Goal: Navigation & Orientation: Understand site structure

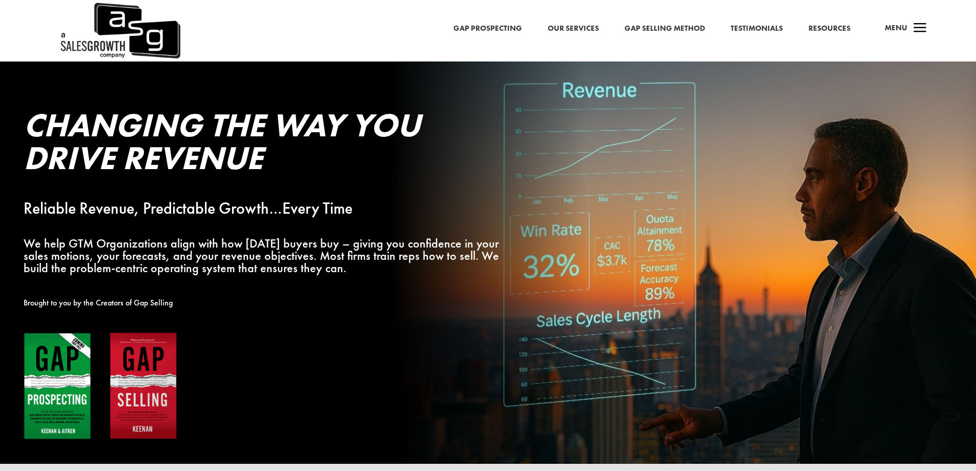
click at [901, 27] on span "Menu" at bounding box center [896, 28] width 23 height 10
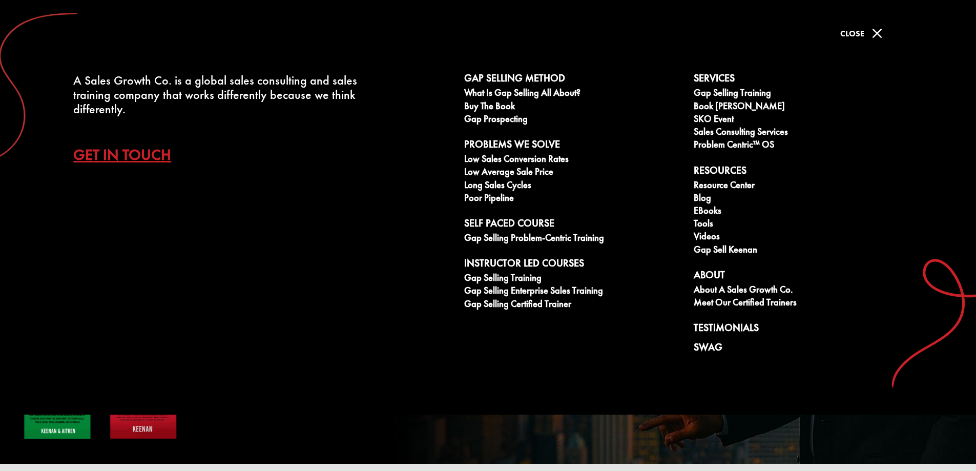
click at [851, 33] on span "Close" at bounding box center [852, 33] width 24 height 11
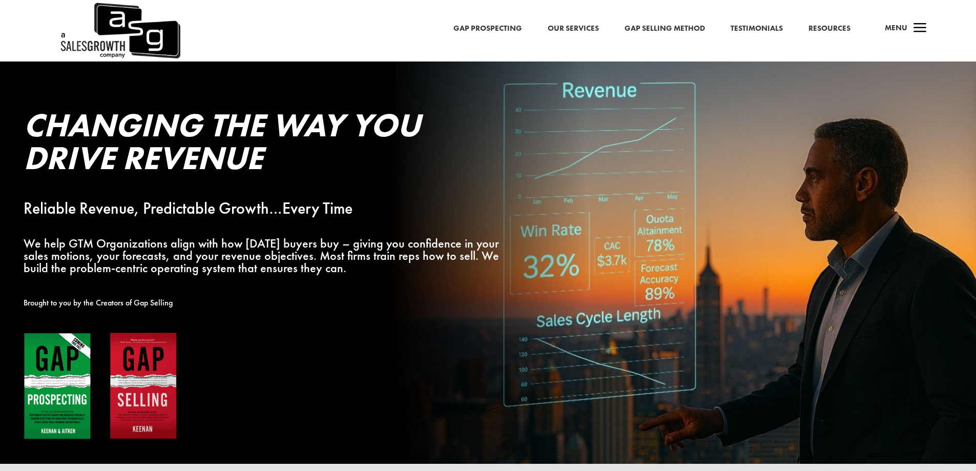
click at [917, 34] on span "a" at bounding box center [920, 28] width 20 height 20
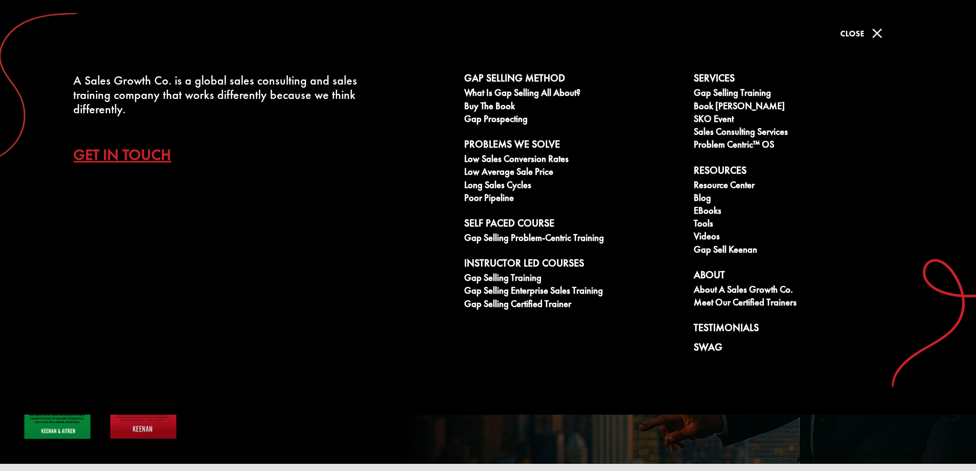
click at [878, 34] on span "M" at bounding box center [877, 33] width 20 height 20
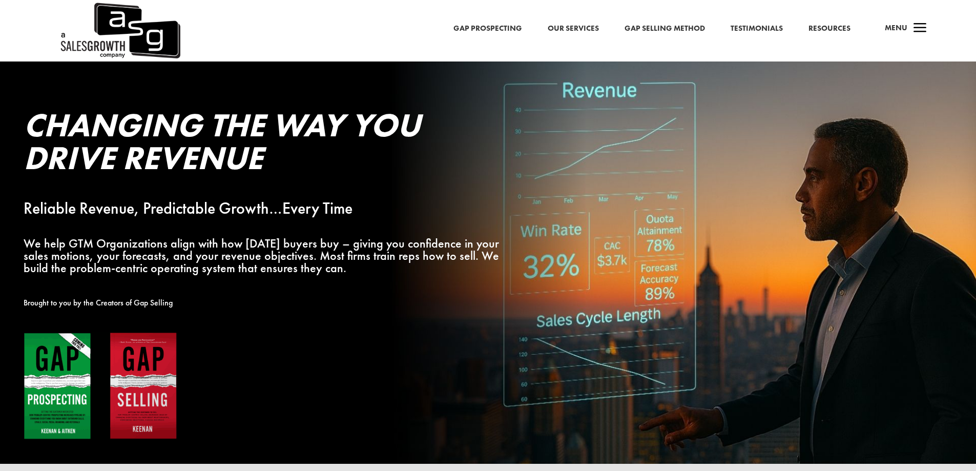
click at [895, 29] on span "Menu" at bounding box center [896, 28] width 23 height 10
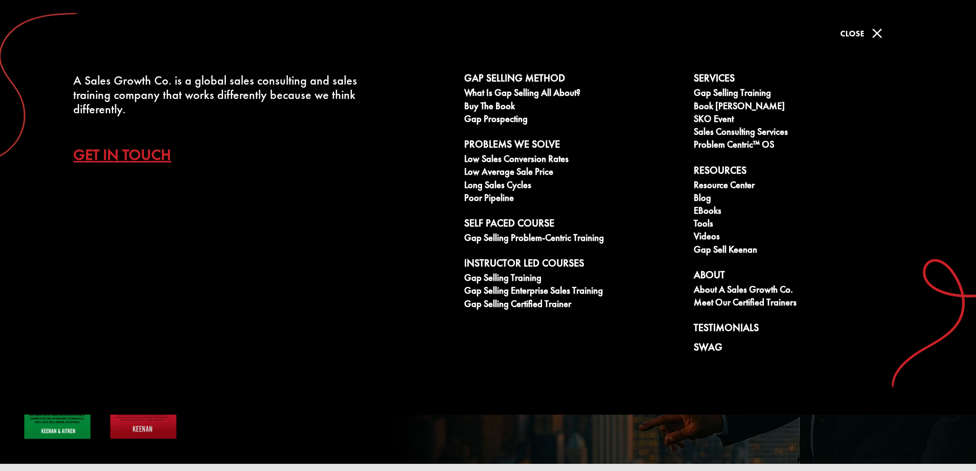
click at [881, 35] on span "M" at bounding box center [877, 33] width 20 height 20
